Goal: Find specific page/section: Locate a particular part of the current website

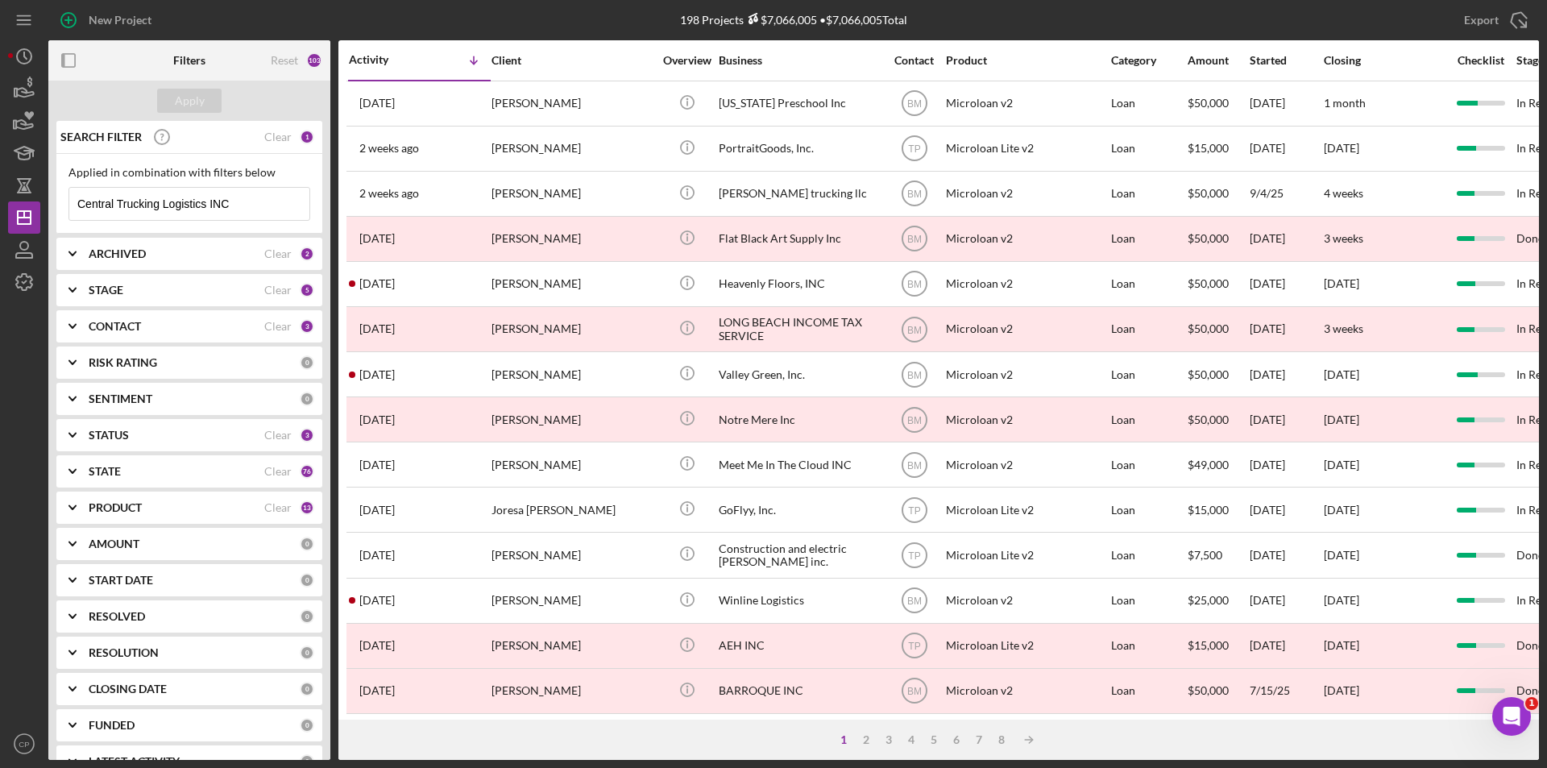
drag, startPoint x: 36, startPoint y: 201, endPoint x: -149, endPoint y: 201, distance: 185.3
click at [0, 201] on html "New Project 198 Projects $7,066,005 • $7,066,005 Total Central Trucking Logisti…" at bounding box center [773, 384] width 1547 height 768
paste input "dba JUNE DESIGN AND CO LL"
click at [199, 100] on div "Apply" at bounding box center [190, 101] width 30 height 24
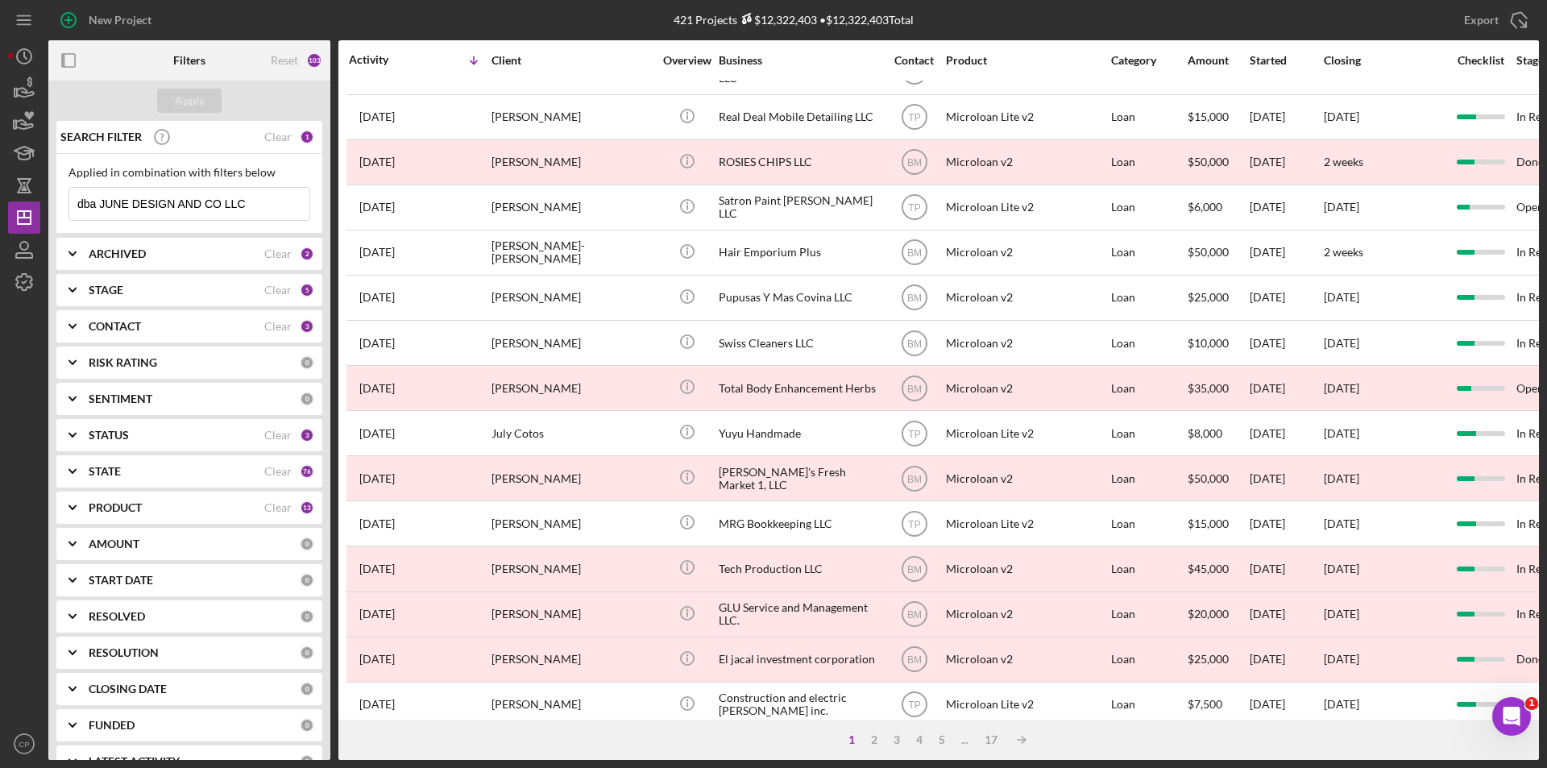
scroll to position [512, 0]
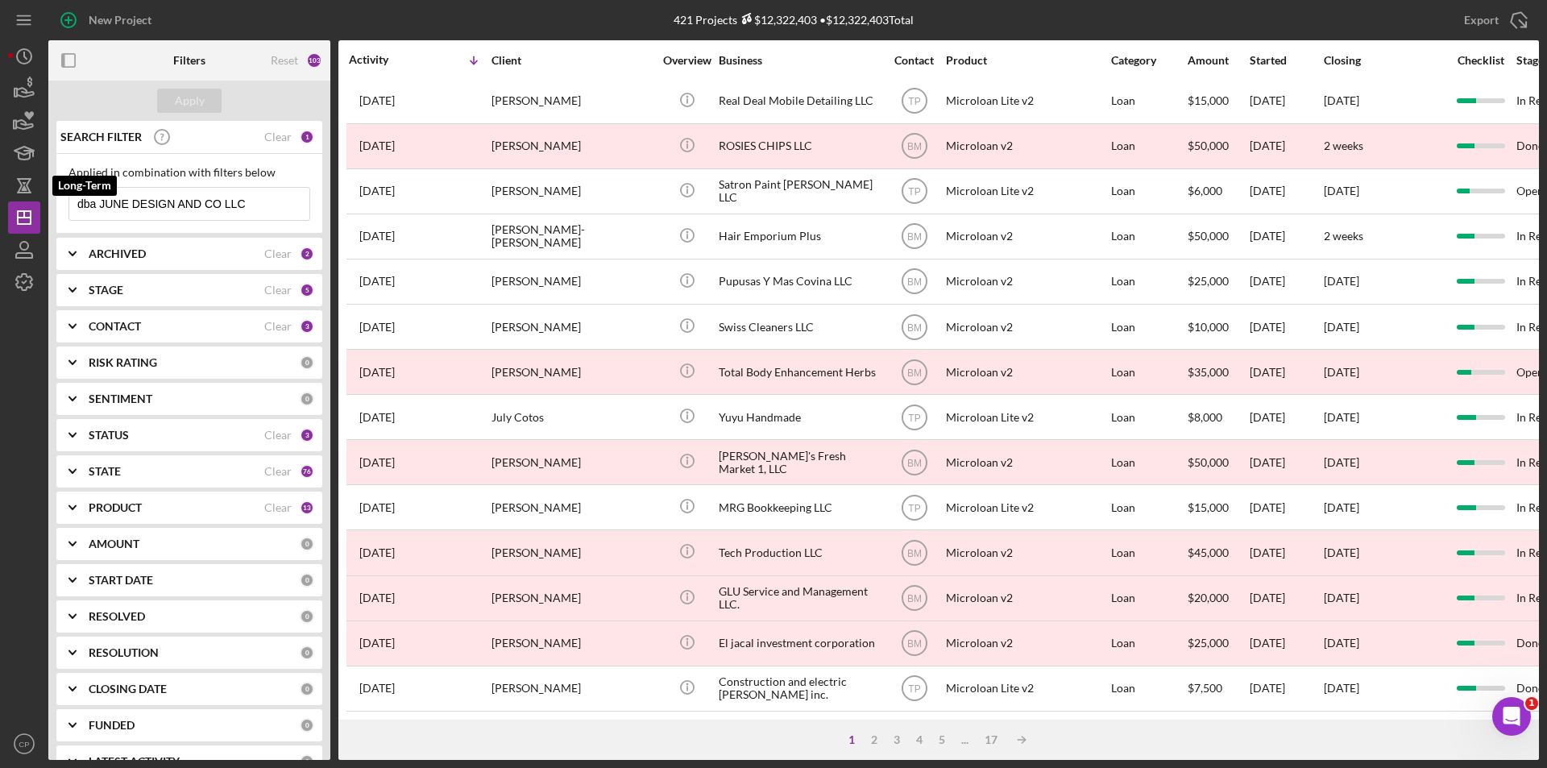
drag, startPoint x: 99, startPoint y: 200, endPoint x: 0, endPoint y: 200, distance: 99.1
click at [0, 200] on div "New Project 421 Projects $12,322,403 • $12,322,403 Total Central Trucking Logis…" at bounding box center [773, 384] width 1547 height 768
click at [193, 109] on div "Apply" at bounding box center [190, 101] width 30 height 24
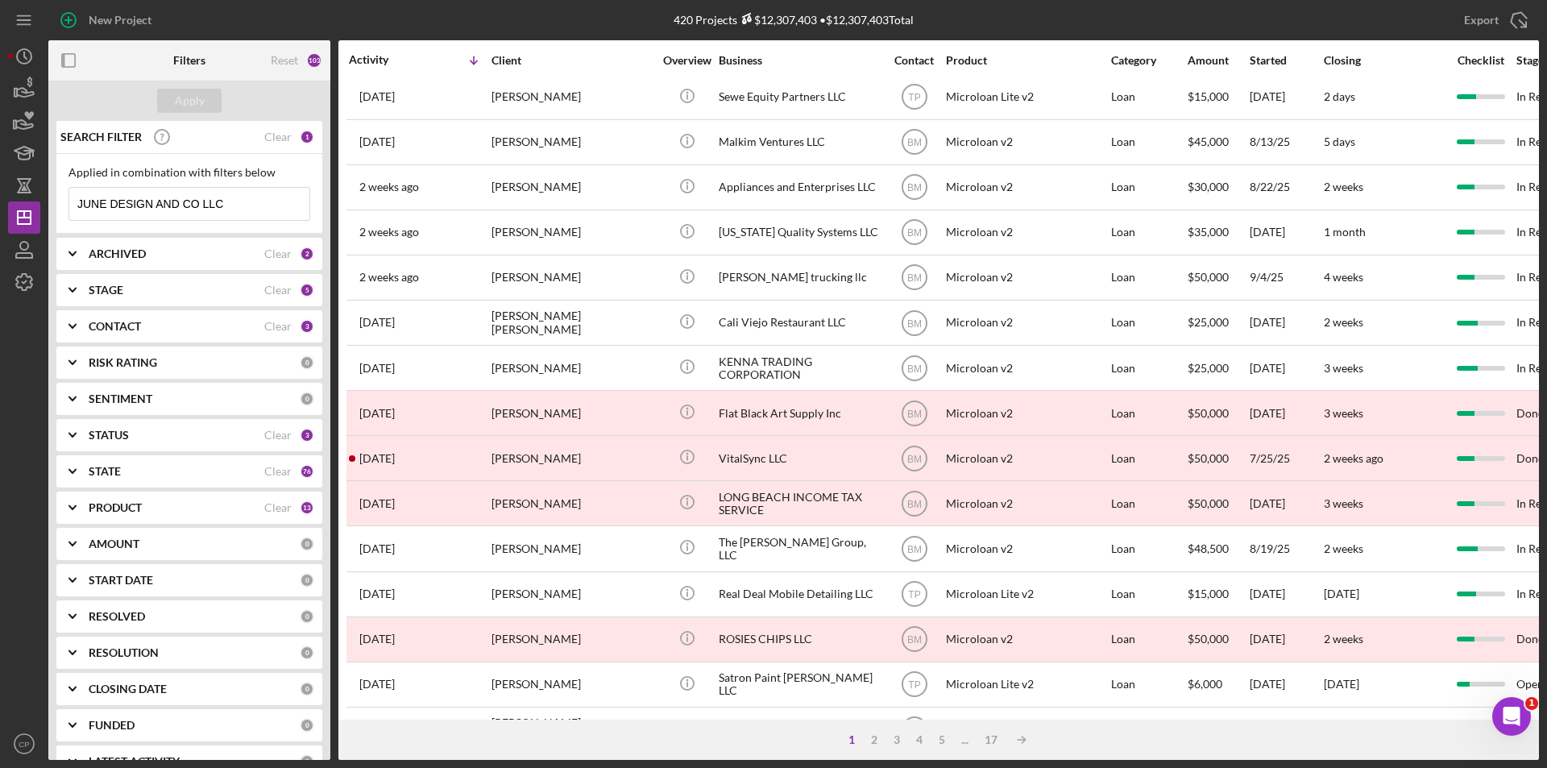
scroll to position [0, 0]
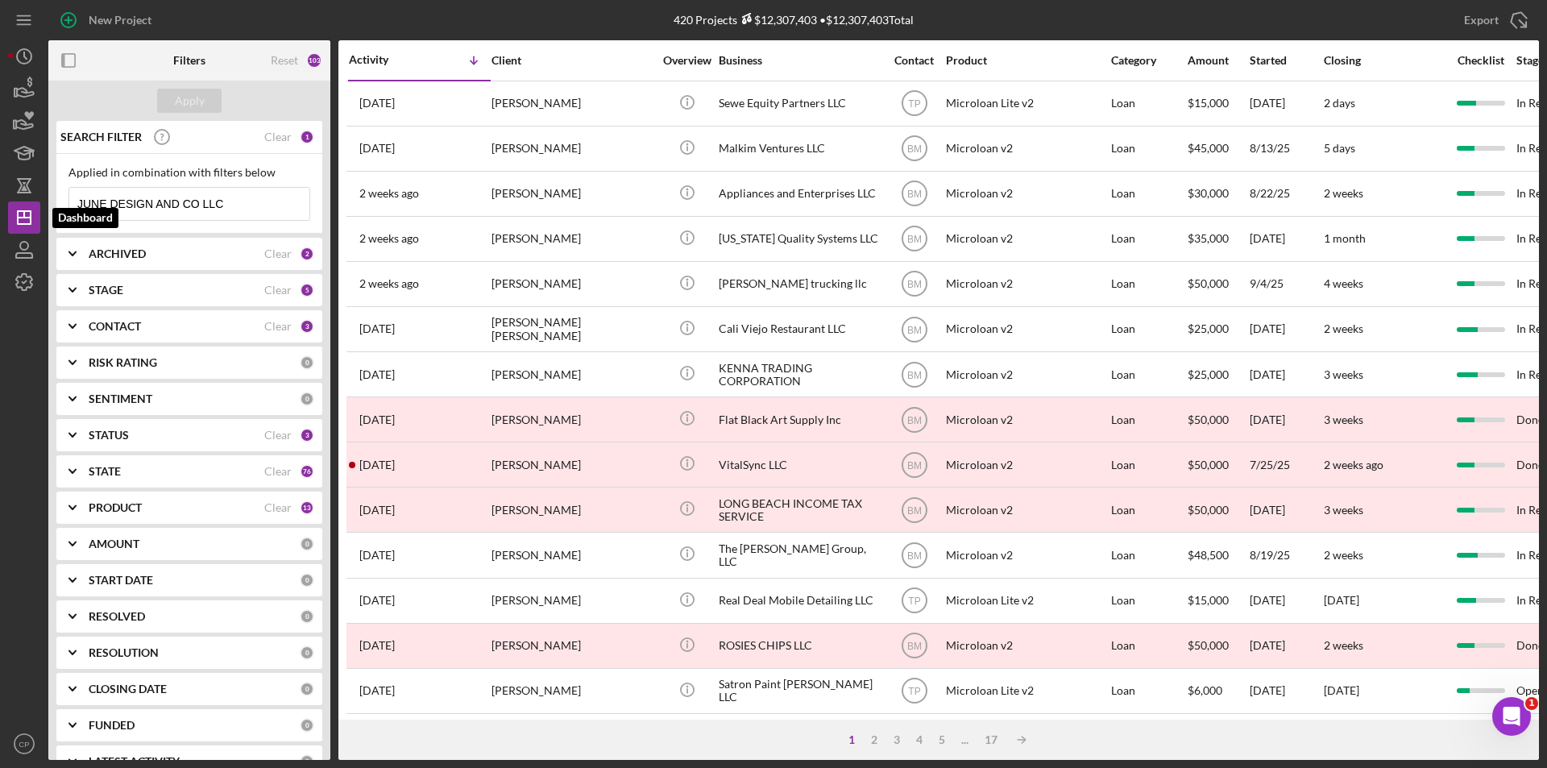
drag, startPoint x: 232, startPoint y: 204, endPoint x: -164, endPoint y: 206, distance: 396.4
click at [0, 206] on html "New Project 420 Projects $12,307,403 • $12,307,403 Total Central Trucking Logis…" at bounding box center [773, 384] width 1547 height 768
paste input "Setas [PERSON_NAME]"
type input "Setas [PERSON_NAME]"
click at [180, 88] on div "Apply" at bounding box center [189, 101] width 282 height 40
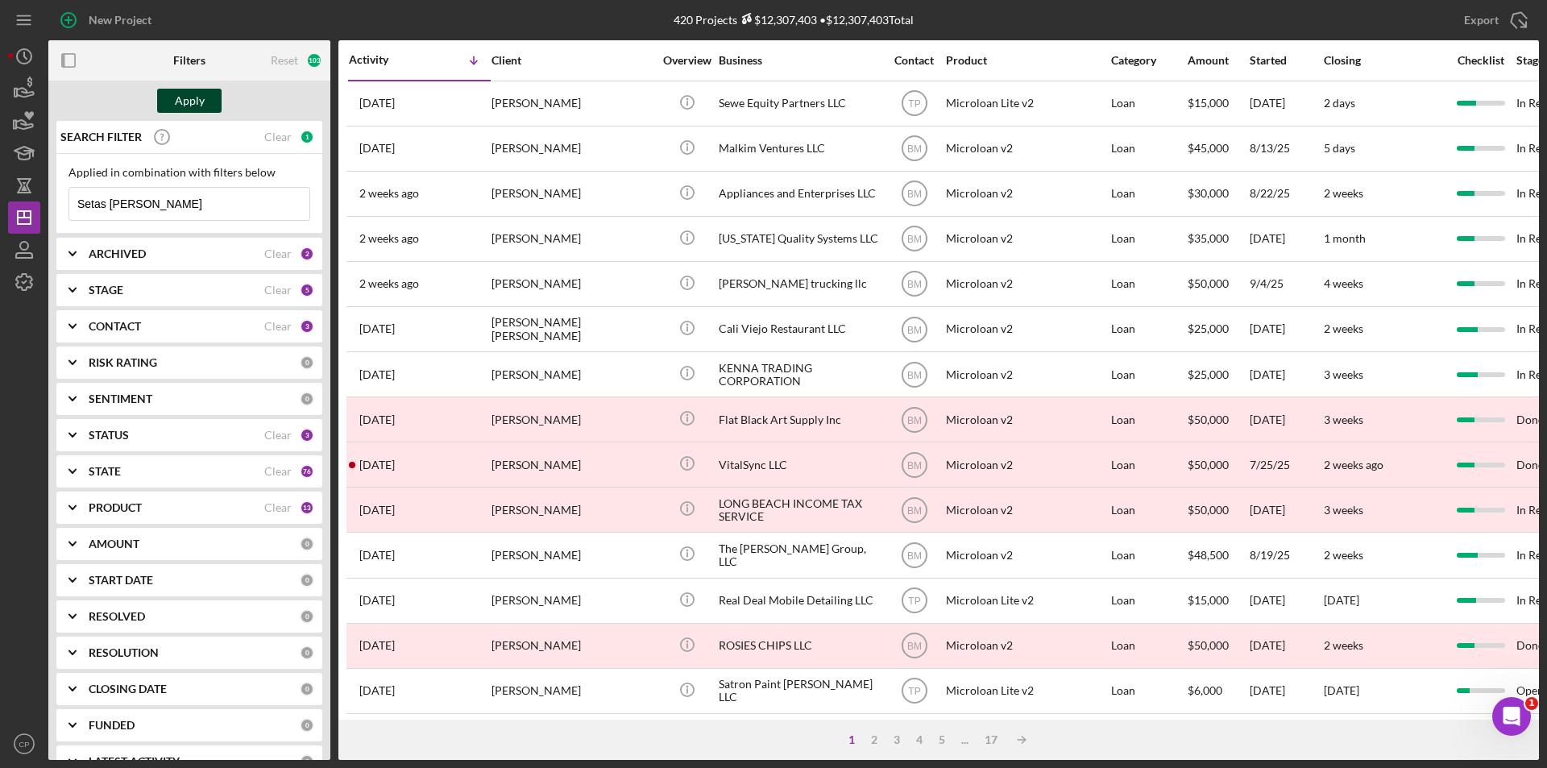
click at [182, 101] on div "Apply" at bounding box center [190, 101] width 30 height 24
